Goal: Transaction & Acquisition: Purchase product/service

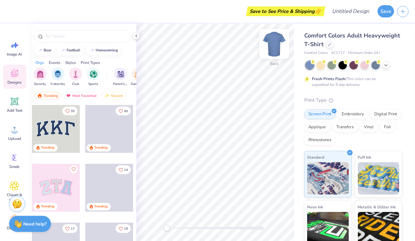
click at [276, 45] on img at bounding box center [275, 44] width 26 height 26
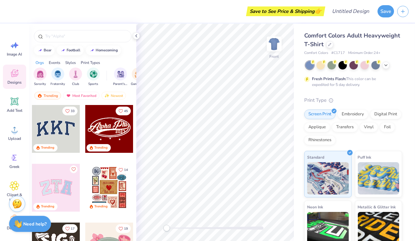
click at [276, 45] on img at bounding box center [274, 44] width 13 height 13
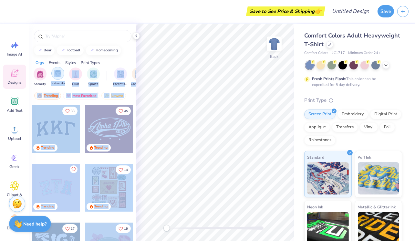
drag, startPoint x: 103, startPoint y: 235, endPoint x: 53, endPoint y: 68, distance: 174.4
click at [53, 68] on div "bear football homecoming Orgs Events Styles Print Types Sorority Fraternity Clu…" at bounding box center [82, 144] width 107 height 241
click at [363, 36] on span "Comfort Colors Adult Heavyweight T-Shirt" at bounding box center [353, 40] width 96 height 16
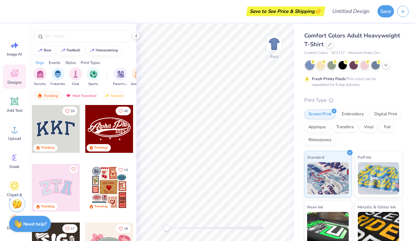
click at [363, 36] on span "Comfort Colors Adult Heavyweight T-Shirt" at bounding box center [353, 40] width 96 height 16
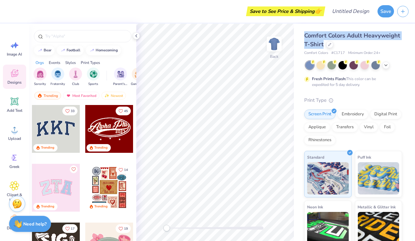
click at [363, 36] on span "Comfort Colors Adult Heavyweight T-Shirt" at bounding box center [353, 40] width 96 height 16
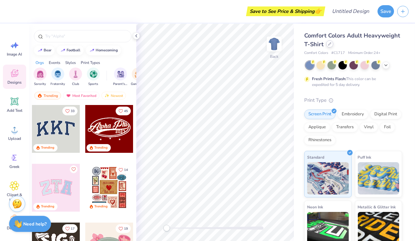
click at [332, 46] on div at bounding box center [330, 43] width 7 height 7
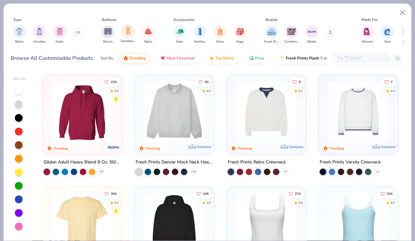
click at [129, 34] on img "filter for Sweatpants" at bounding box center [128, 30] width 7 height 7
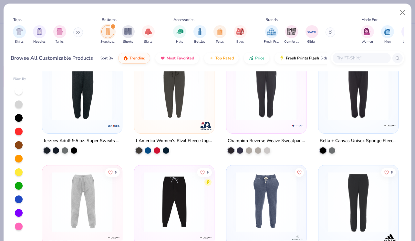
scroll to position [616, 0]
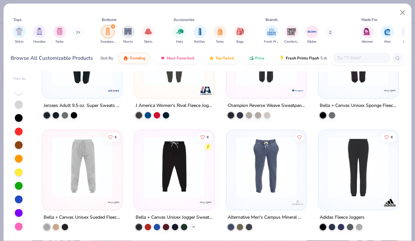
click at [352, 54] on input "text" at bounding box center [362, 57] width 50 height 7
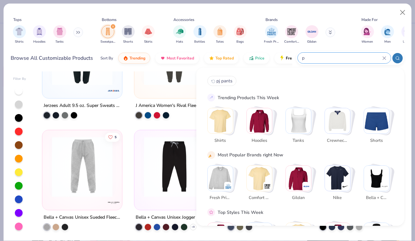
type input "pj"
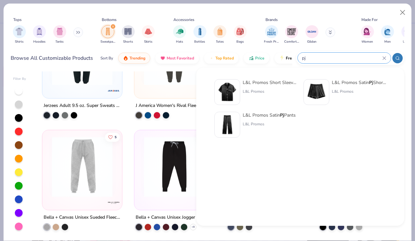
click at [384, 57] on icon at bounding box center [385, 58] width 4 height 4
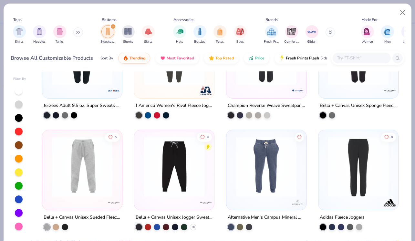
scroll to position [0, 0]
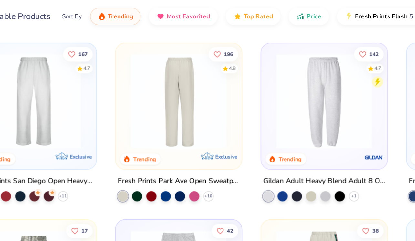
click at [141, 130] on img at bounding box center [107, 111] width 67 height 60
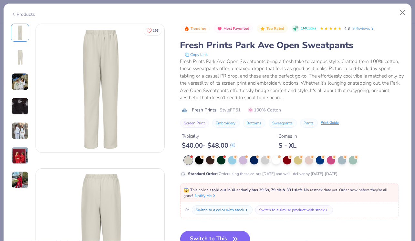
click at [214, 233] on button "Switch to This" at bounding box center [215, 239] width 70 height 16
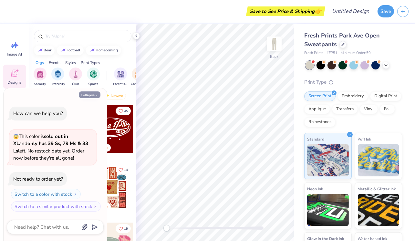
click at [95, 95] on icon "button" at bounding box center [97, 95] width 4 height 4
type textarea "x"
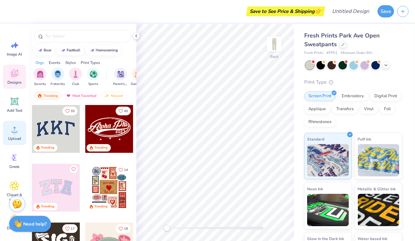
scroll to position [42, 0]
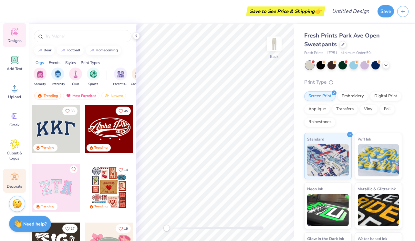
click at [11, 170] on div "Decorate" at bounding box center [14, 181] width 23 height 24
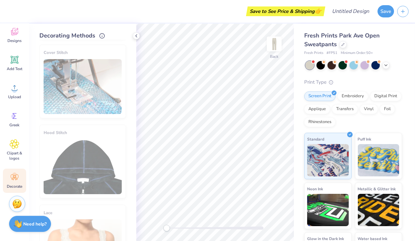
scroll to position [0, 0]
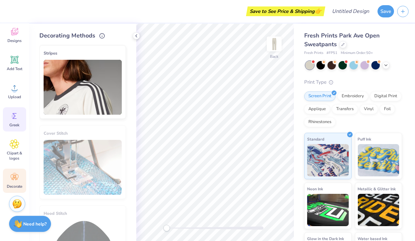
click at [8, 113] on div "Greek" at bounding box center [14, 119] width 23 height 24
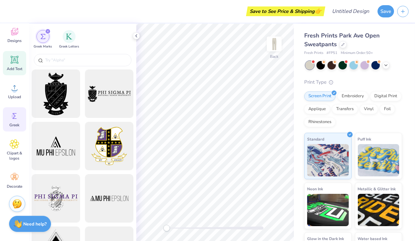
click at [15, 73] on div "Add Text" at bounding box center [14, 63] width 23 height 24
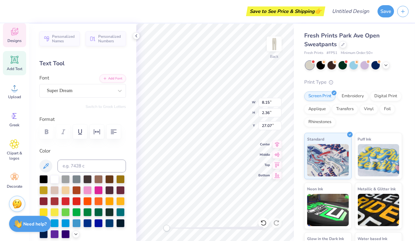
click at [15, 42] on span "Designs" at bounding box center [14, 40] width 14 height 5
